Goal: Task Accomplishment & Management: Use online tool/utility

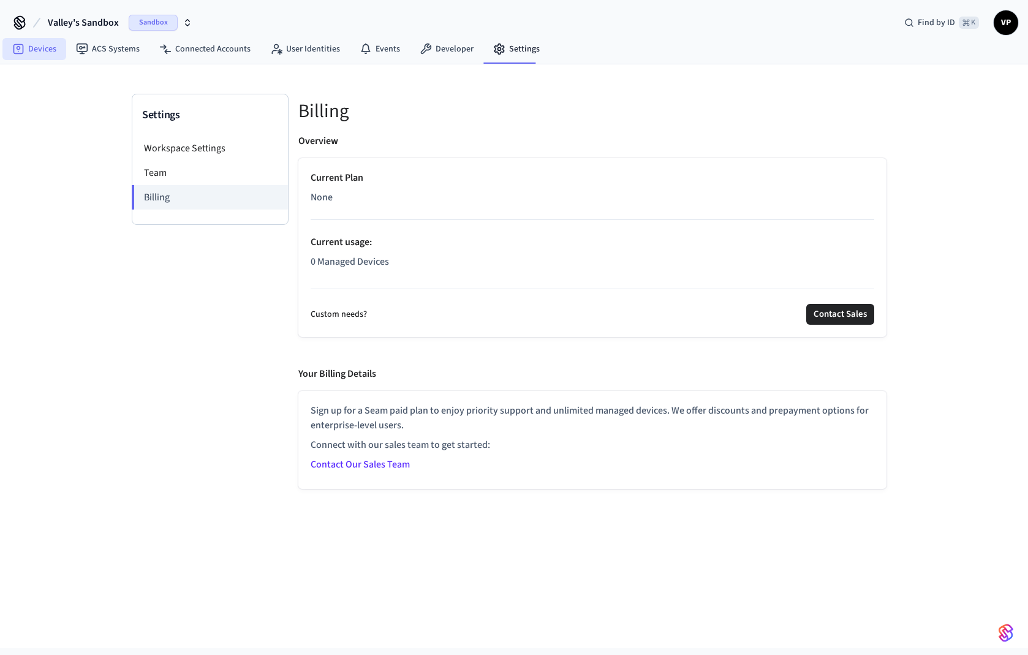
click at [38, 50] on link "Devices" at bounding box center [34, 49] width 64 height 22
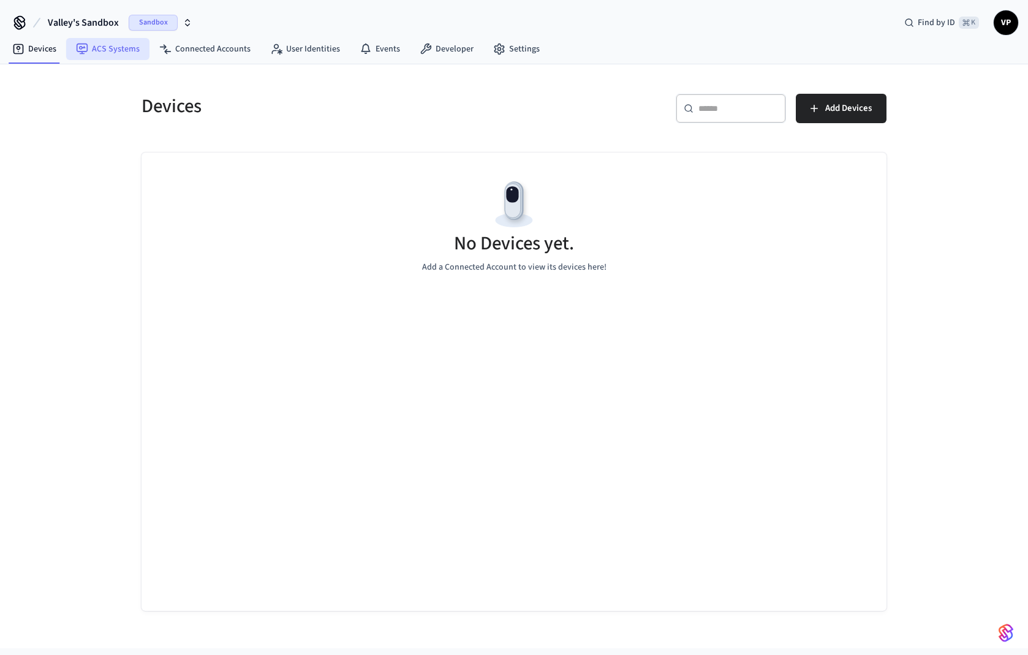
click at [118, 52] on link "ACS Systems" at bounding box center [107, 49] width 83 height 22
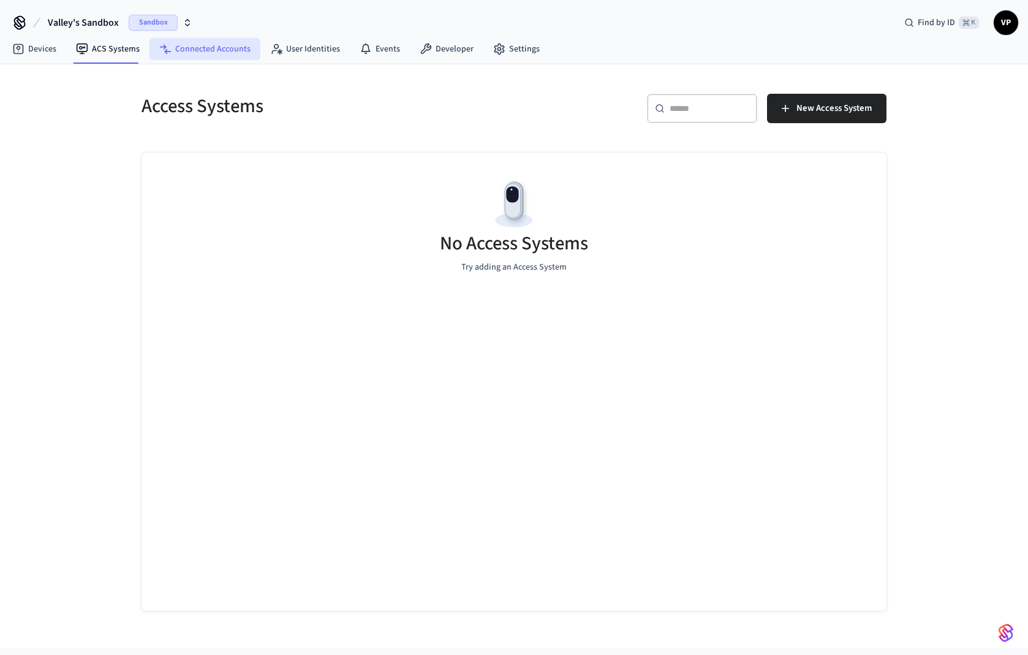
scroll to position [1, 0]
drag, startPoint x: 183, startPoint y: 49, endPoint x: 187, endPoint y: 55, distance: 7.0
click at [183, 49] on link "Connected Accounts" at bounding box center [204, 49] width 111 height 22
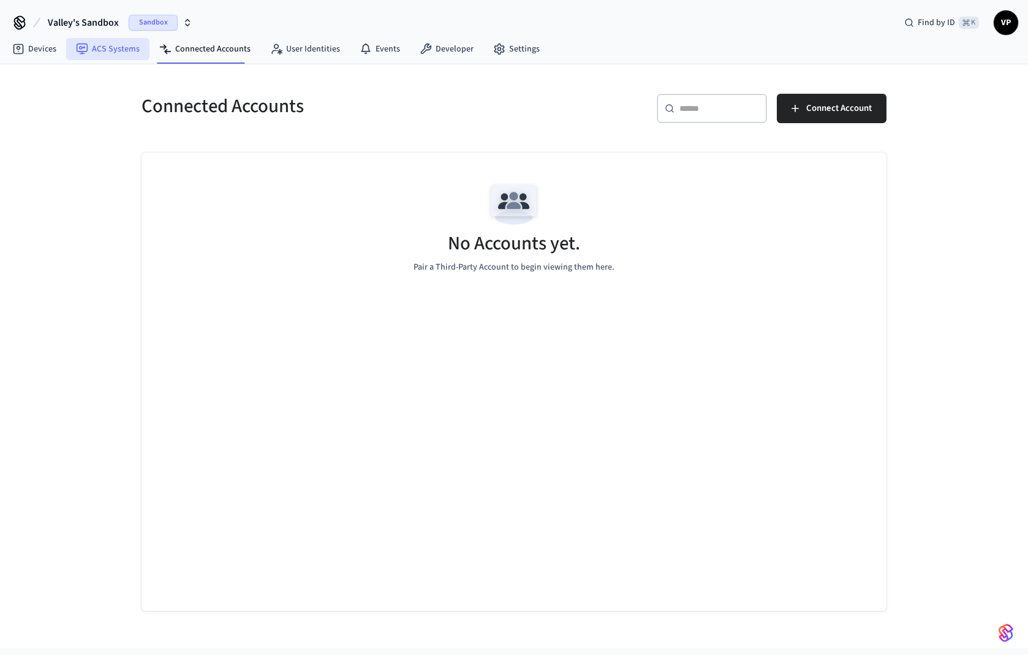
scroll to position [1, 0]
click at [125, 50] on link "ACS Systems" at bounding box center [107, 49] width 83 height 22
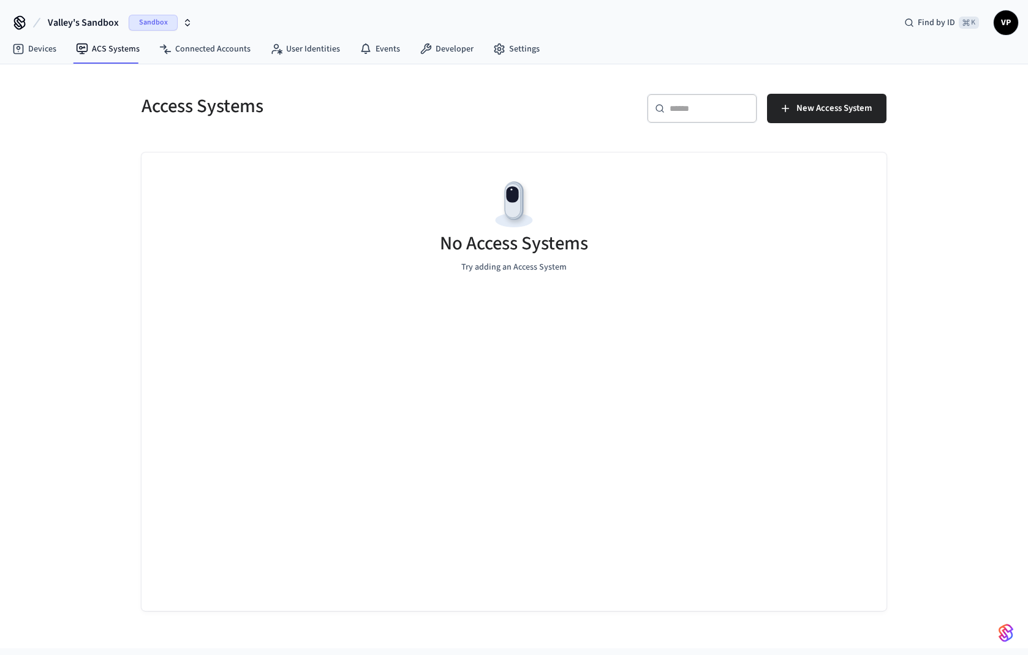
scroll to position [-1, 1]
click at [806, 112] on span "New Access System" at bounding box center [833, 108] width 75 height 16
